Goal: Information Seeking & Learning: Find contact information

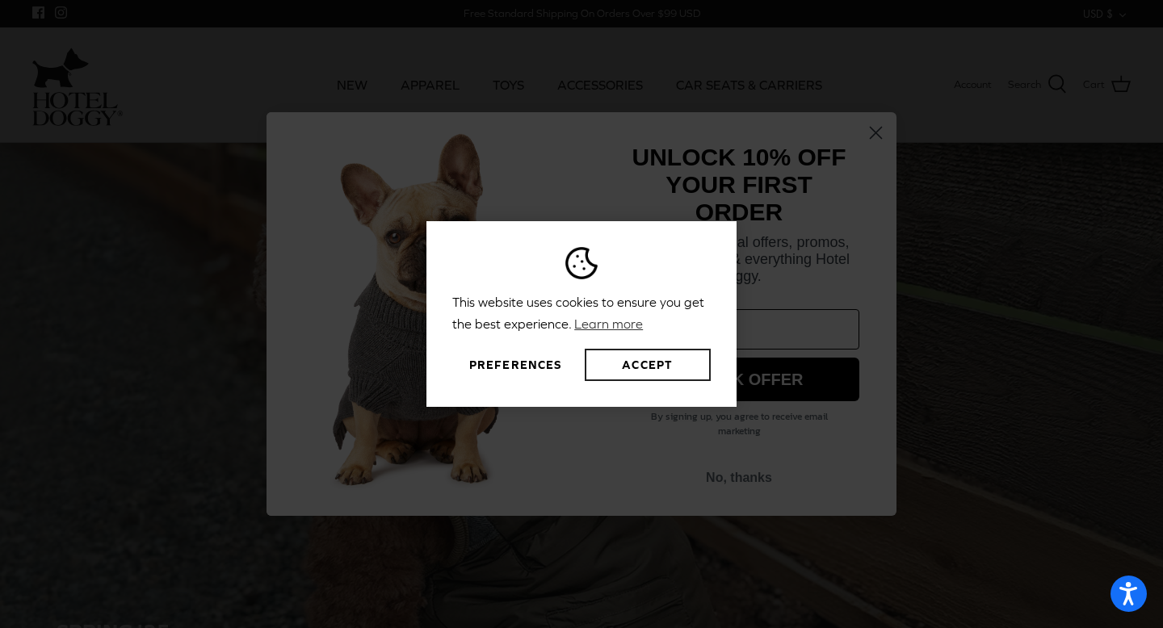
click at [642, 360] on button "Accept" at bounding box center [648, 365] width 126 height 32
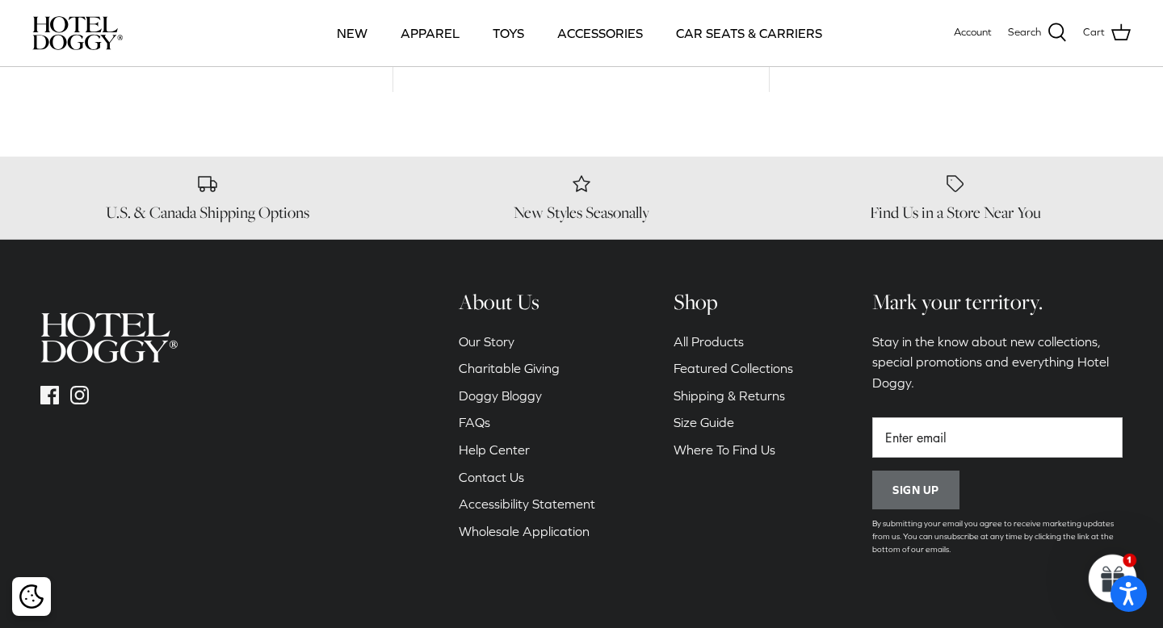
scroll to position [2407, 0]
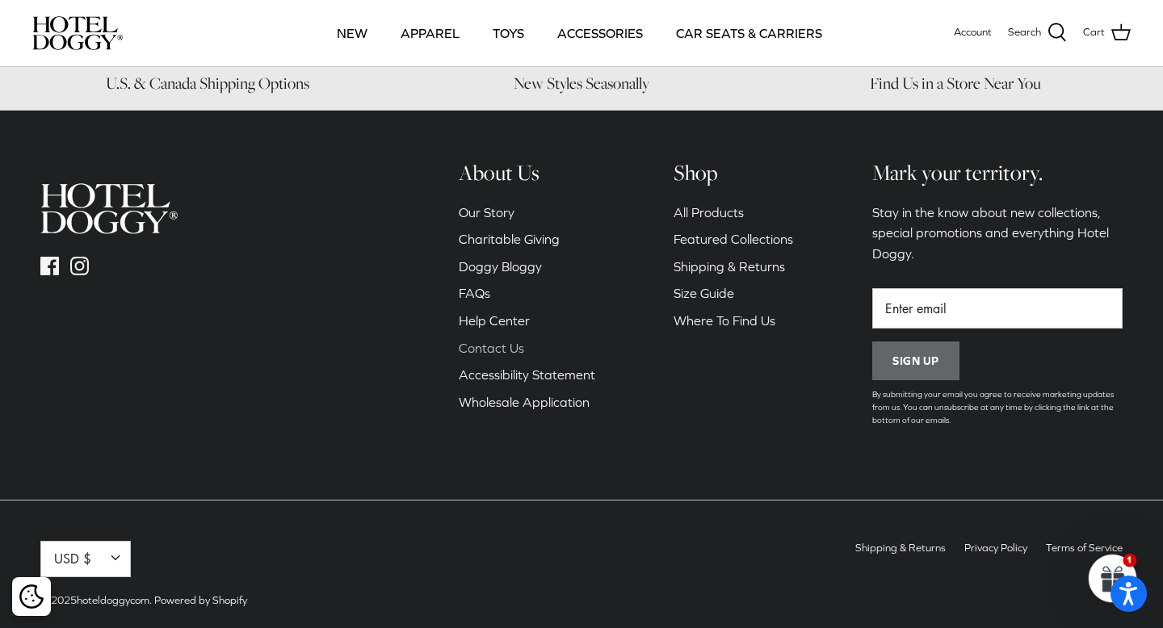
click at [497, 341] on link "Contact Us" at bounding box center [491, 348] width 65 height 15
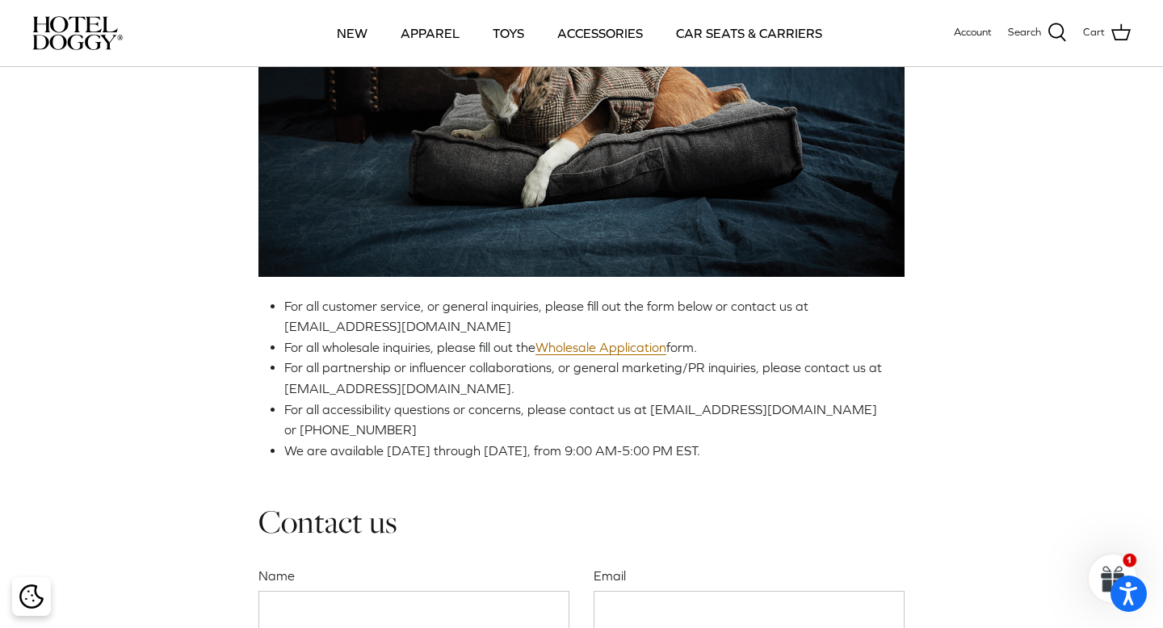
scroll to position [203, 0]
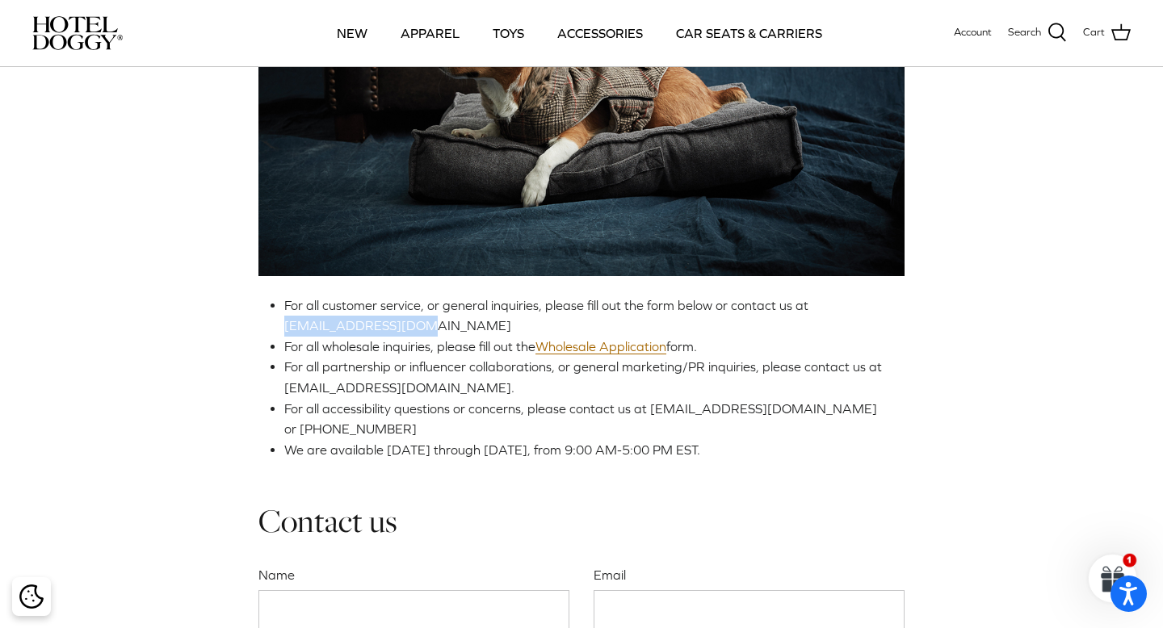
drag, startPoint x: 422, startPoint y: 326, endPoint x: 252, endPoint y: 328, distance: 170.4
click at [252, 328] on div "Contact Us For all customer service, or general inquiries, please fill out the …" at bounding box center [581, 344] width 1163 height 959
copy span "woof@hoteldoggy.com"
